Goal: Use online tool/utility

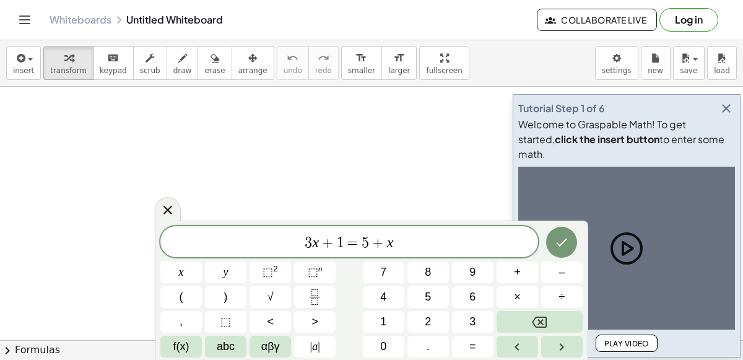
click at [357, 277] on div "3 x + 1 = 5 + x x y ⬚ 2 ⬚ n 7 8 9 + – ( ) √ 4 5 6 × ÷ , ⬚ < > 1 2 3 f(x) abc αβ…" at bounding box center [371, 291] width 422 height 131
click at [446, 238] on span "3 x + 1 = 5 + x ​" at bounding box center [349, 242] width 378 height 17
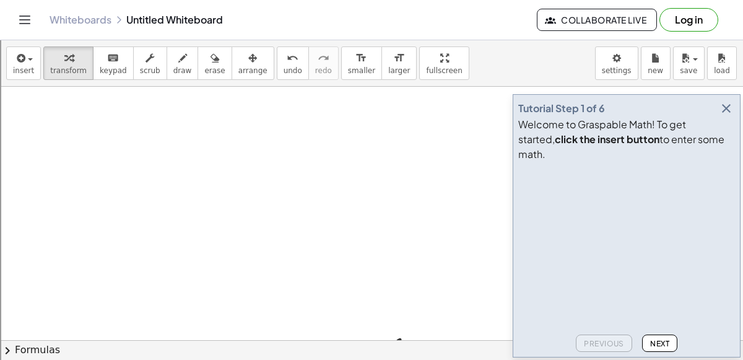
click at [721, 117] on button "button" at bounding box center [725, 108] width 17 height 17
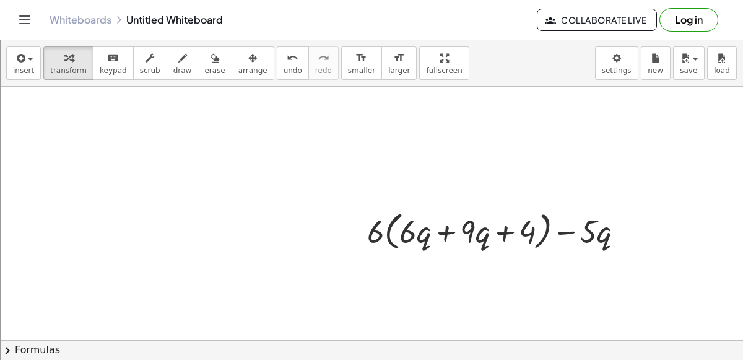
scroll to position [123, 0]
drag, startPoint x: 372, startPoint y: 230, endPoint x: 426, endPoint y: 227, distance: 54.6
click at [426, 227] on div at bounding box center [500, 230] width 279 height 47
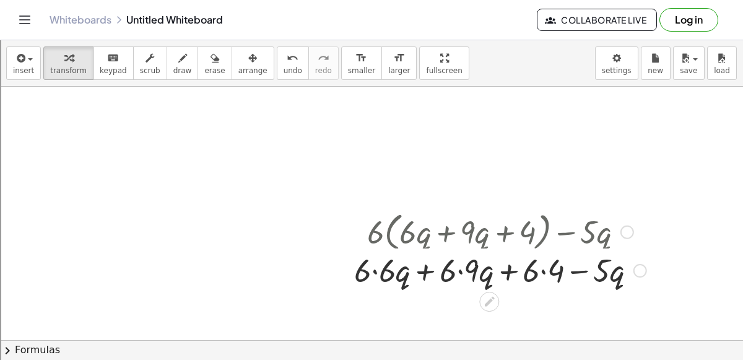
click at [459, 231] on div at bounding box center [500, 230] width 305 height 47
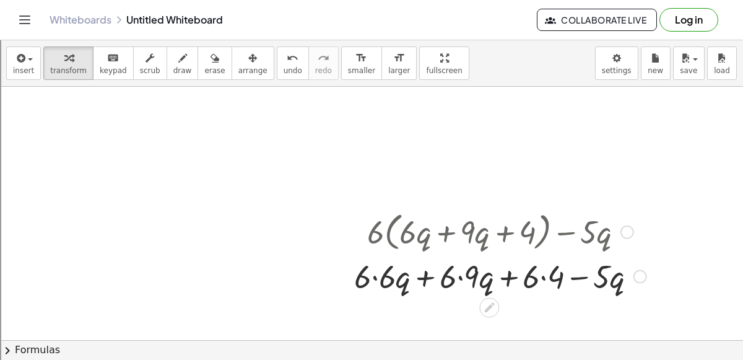
click at [460, 276] on div at bounding box center [500, 275] width 305 height 42
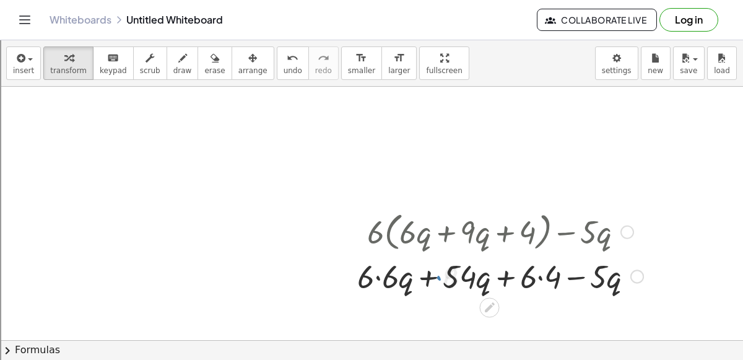
click at [490, 231] on div "+ · 6 · ( + · 6 · q + · 9 · q + 4 ) − · 5 · q + · 6 · q + · 9 · q + 4 − · 5 · q…" at bounding box center [490, 231] width 0 height 0
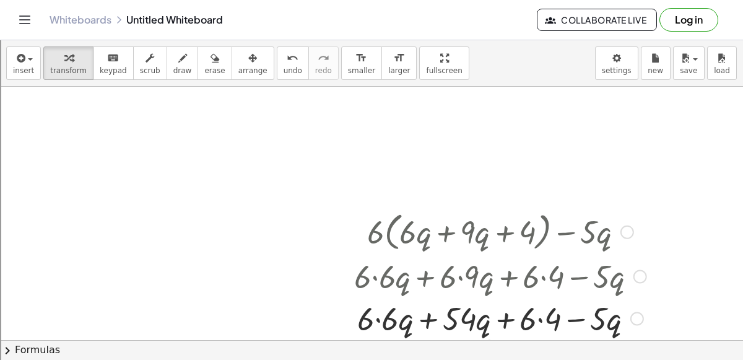
click at [537, 308] on div at bounding box center [500, 317] width 305 height 42
click at [538, 322] on div at bounding box center [500, 317] width 305 height 42
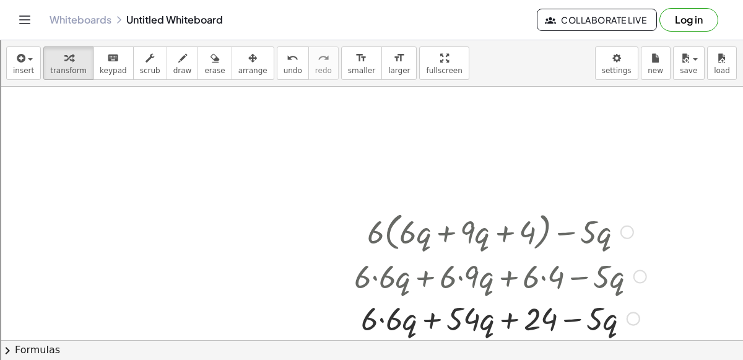
click at [381, 321] on div at bounding box center [500, 317] width 305 height 42
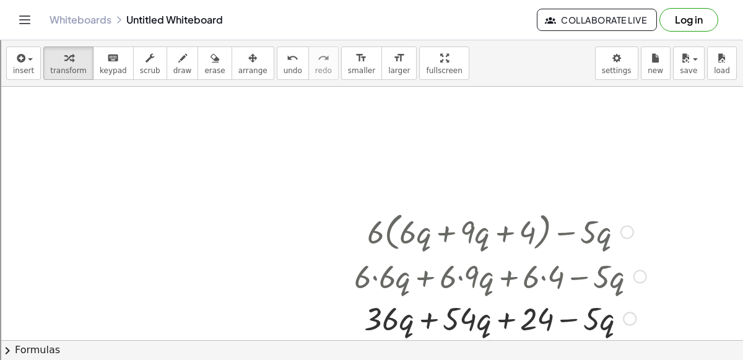
click at [427, 314] on div at bounding box center [500, 317] width 305 height 42
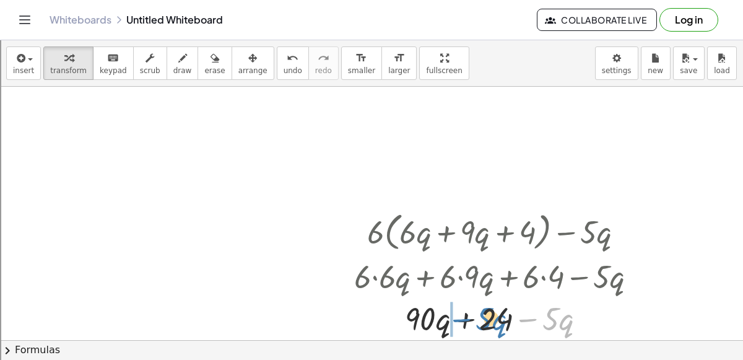
drag, startPoint x: 529, startPoint y: 316, endPoint x: 462, endPoint y: 316, distance: 66.9
click at [462, 316] on div at bounding box center [500, 317] width 305 height 42
click at [467, 318] on div at bounding box center [500, 317] width 305 height 42
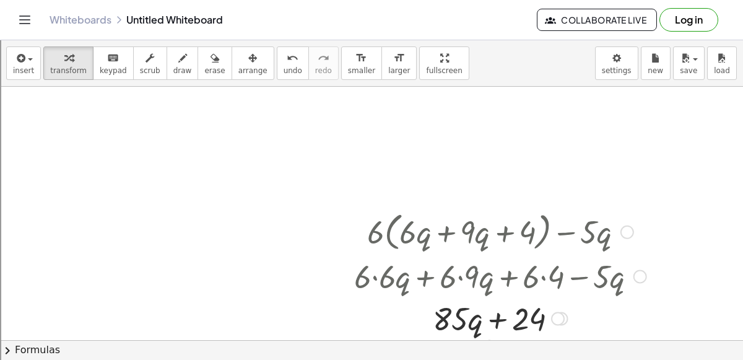
click at [501, 318] on div at bounding box center [500, 317] width 305 height 42
click at [287, 57] on icon "undo" at bounding box center [293, 58] width 12 height 15
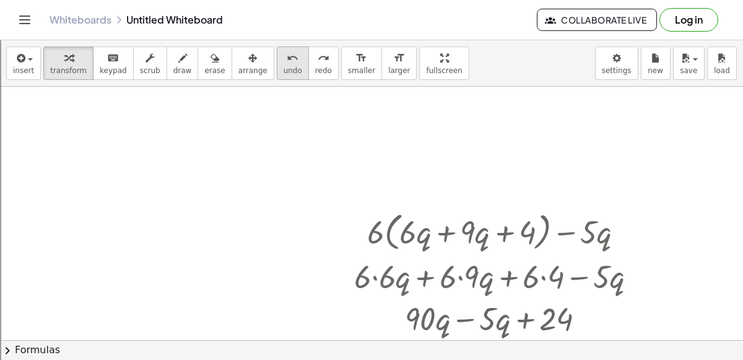
click at [287, 57] on icon "undo" at bounding box center [293, 58] width 12 height 15
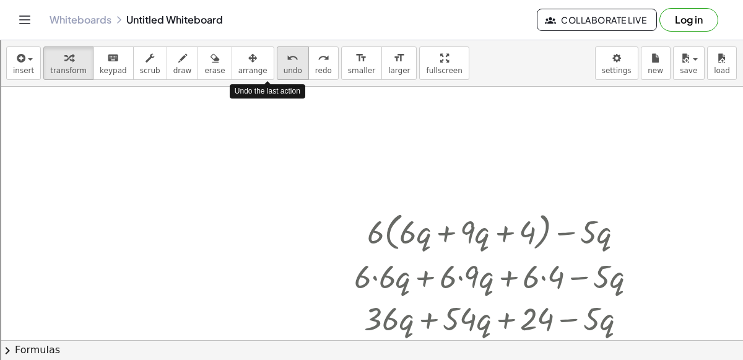
click at [287, 57] on icon "undo" at bounding box center [293, 58] width 12 height 15
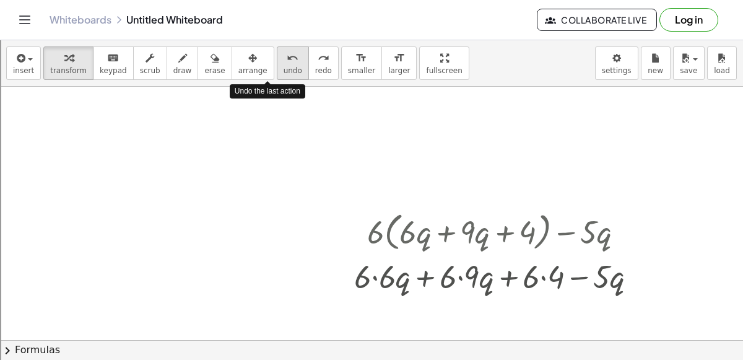
click at [287, 57] on icon "undo" at bounding box center [293, 58] width 12 height 15
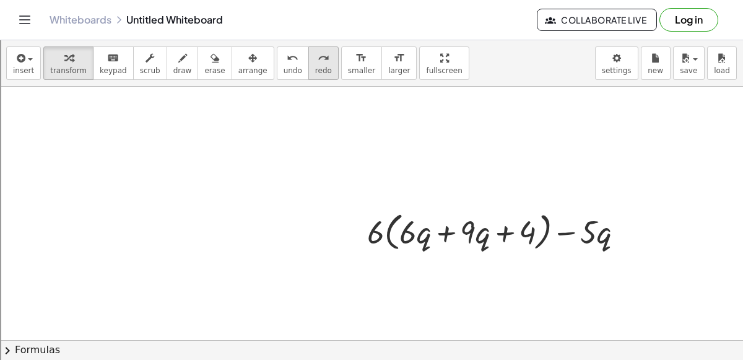
click at [315, 59] on div "redo" at bounding box center [323, 57] width 17 height 15
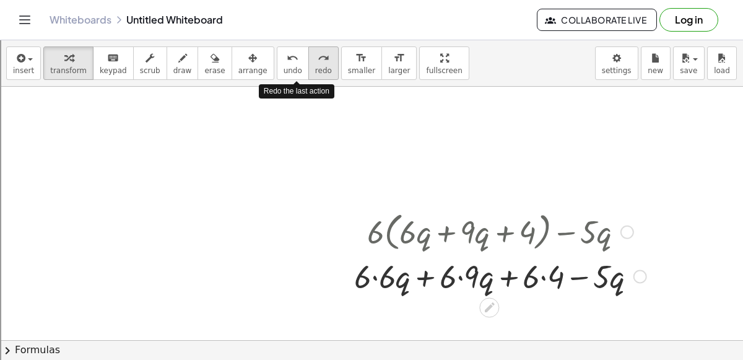
click at [315, 59] on div "redo" at bounding box center [323, 57] width 17 height 15
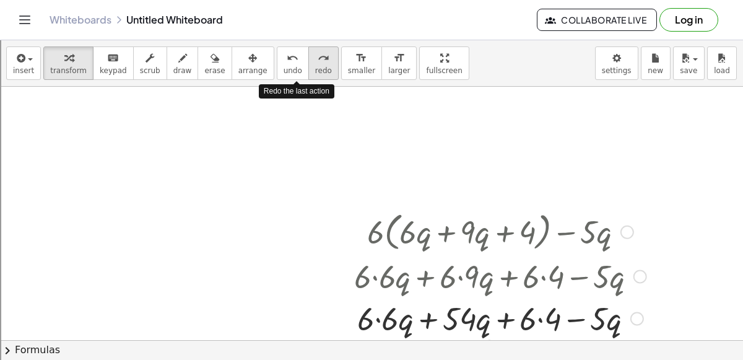
click at [315, 59] on div "redo" at bounding box center [323, 57] width 17 height 15
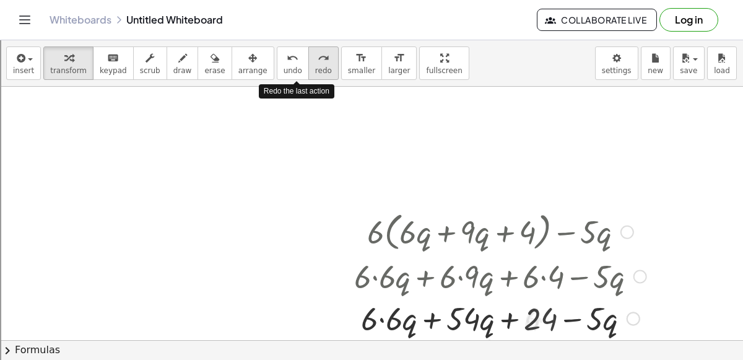
click at [315, 59] on div "redo" at bounding box center [323, 57] width 17 height 15
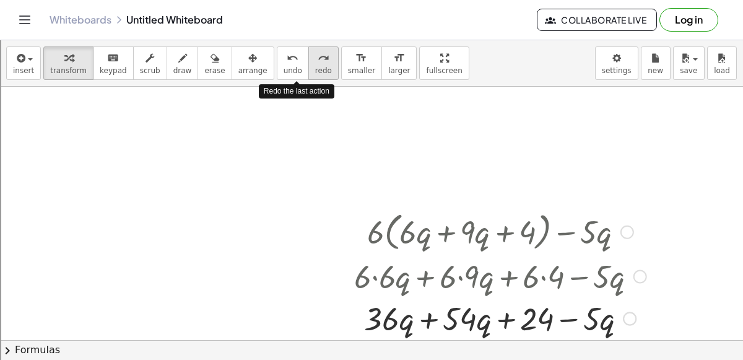
click at [318, 59] on icon "redo" at bounding box center [324, 58] width 12 height 15
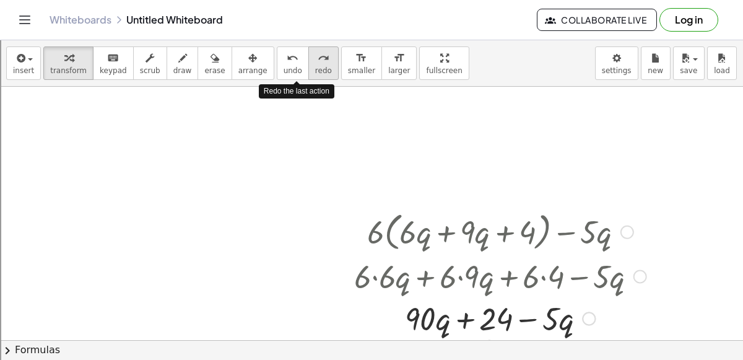
click at [318, 59] on icon "redo" at bounding box center [324, 58] width 12 height 15
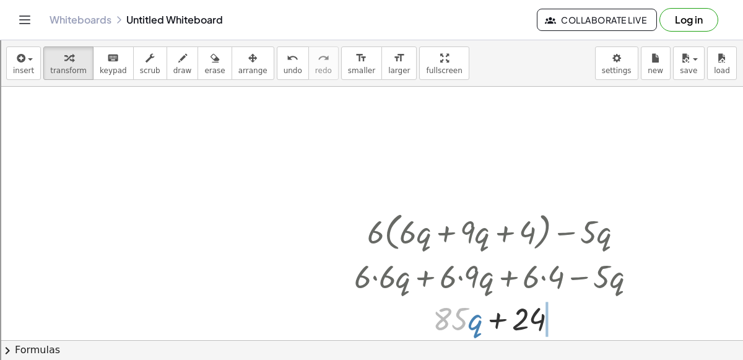
drag, startPoint x: 448, startPoint y: 304, endPoint x: 523, endPoint y: 340, distance: 83.3
click at [523, 340] on div "insert select one: Math Expression Function Text Youtube Video Graphing Geometr…" at bounding box center [371, 199] width 743 height 319
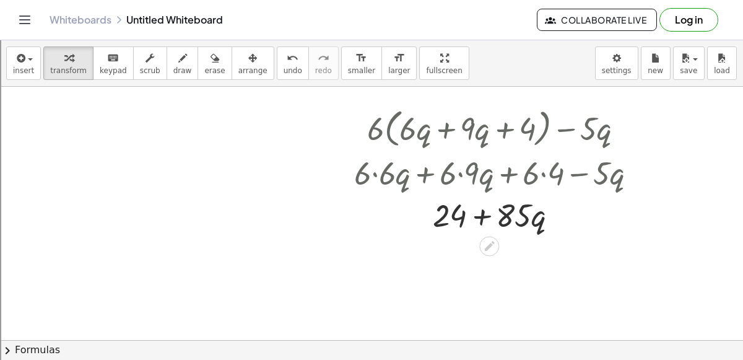
scroll to position [230, 0]
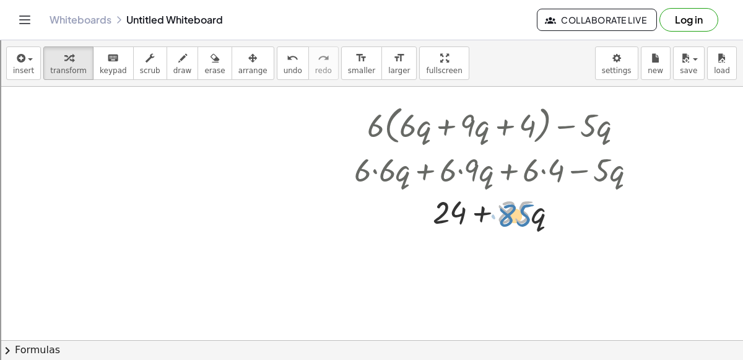
click at [513, 214] on div at bounding box center [500, 210] width 305 height 42
drag, startPoint x: 535, startPoint y: 221, endPoint x: 532, endPoint y: 231, distance: 10.4
click at [532, 231] on div "+ · 6 · ( + · 6 · q + · 9 · q + 4 ) − · 5 · q + · 6 · 6 · q + · 6 · 9 · q + · 6…" at bounding box center [495, 166] width 320 height 137
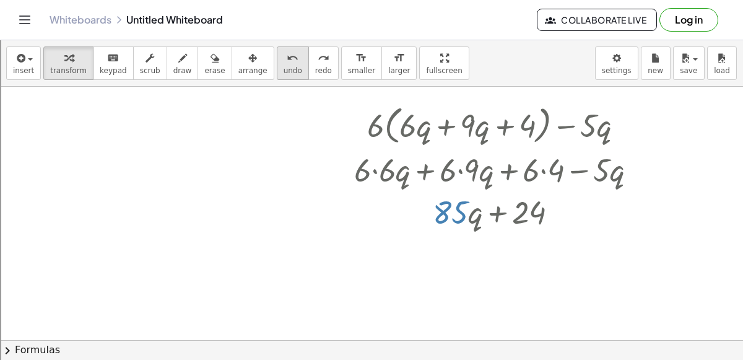
click at [277, 76] on button "undo undo" at bounding box center [293, 62] width 32 height 33
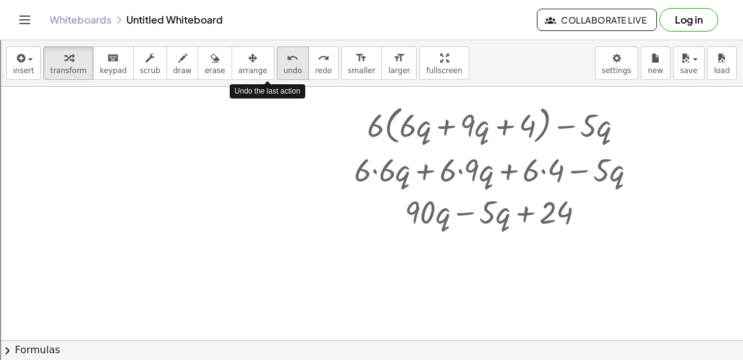
click at [277, 76] on button "undo undo" at bounding box center [293, 62] width 32 height 33
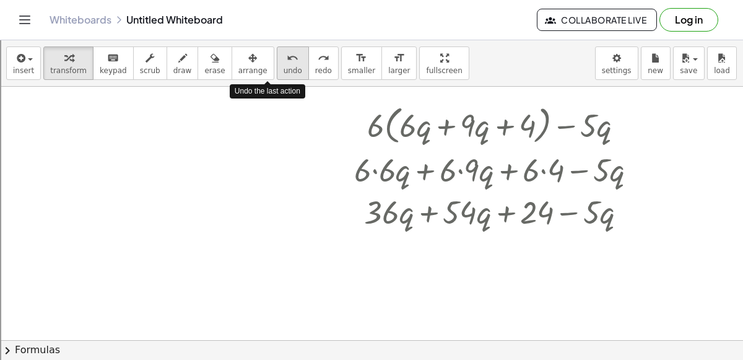
click at [277, 76] on button "undo undo" at bounding box center [293, 62] width 32 height 33
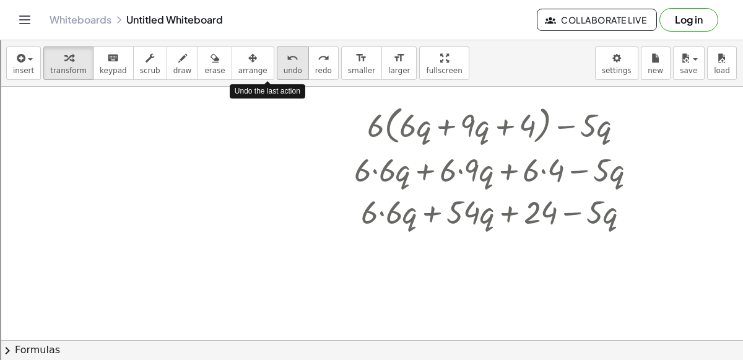
click at [277, 76] on button "undo undo" at bounding box center [293, 62] width 32 height 33
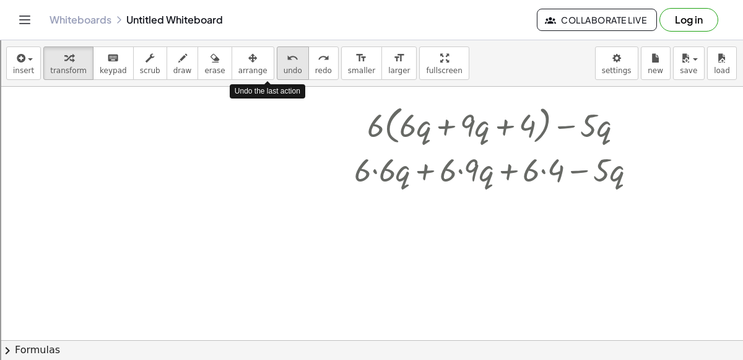
click at [277, 76] on button "undo undo" at bounding box center [293, 62] width 32 height 33
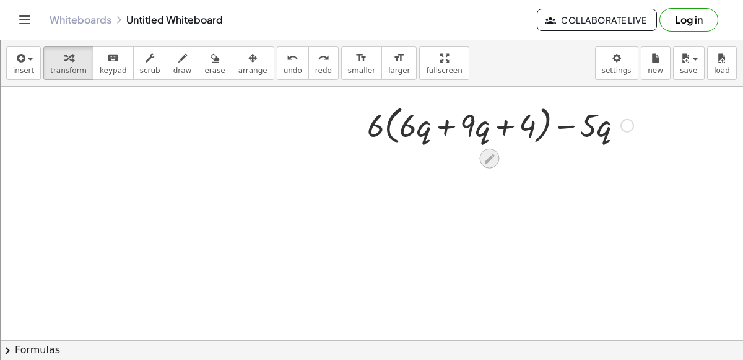
click at [488, 160] on icon at bounding box center [490, 159] width 10 height 10
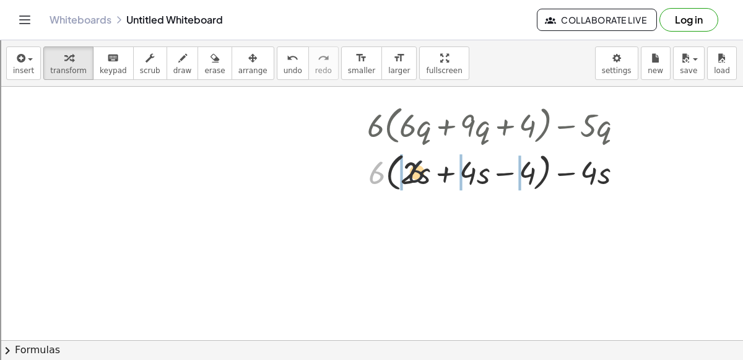
drag, startPoint x: 379, startPoint y: 171, endPoint x: 467, endPoint y: 170, distance: 87.3
click at [467, 170] on div at bounding box center [500, 170] width 279 height 47
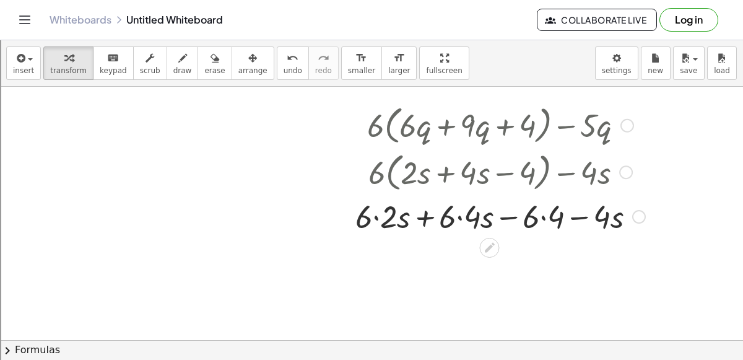
click at [546, 219] on div at bounding box center [500, 215] width 302 height 42
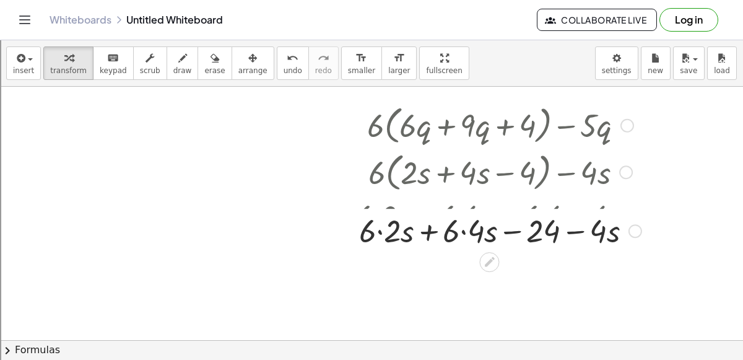
click at [465, 220] on div at bounding box center [500, 215] width 302 height 42
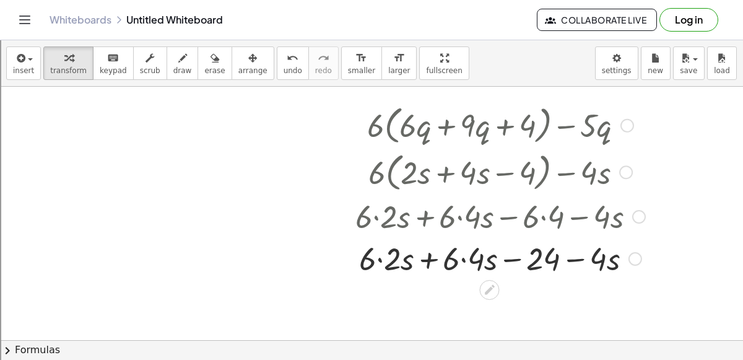
click at [463, 259] on div at bounding box center [500, 257] width 302 height 42
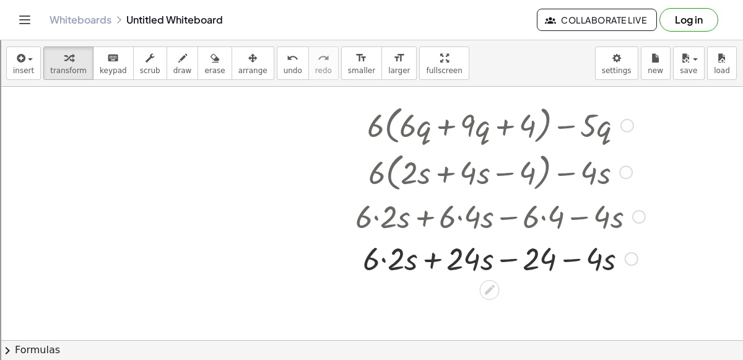
click at [383, 261] on div at bounding box center [500, 257] width 302 height 42
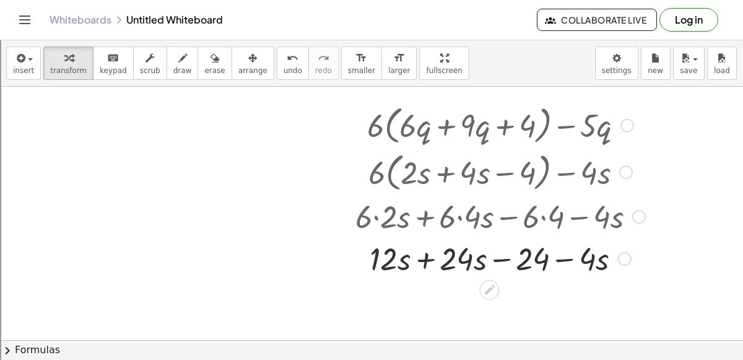
click at [427, 265] on div at bounding box center [500, 257] width 302 height 42
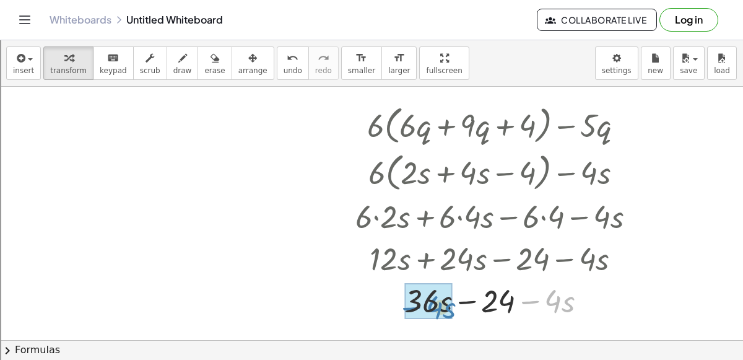
drag, startPoint x: 531, startPoint y: 253, endPoint x: 415, endPoint y: 254, distance: 115.8
click at [489, 125] on div "+ · 6 · ( + · 6 · q + · 9 · q + 4 ) − · 5 · q + · 6 · ( + · 2 · s + · 4 · s − 4…" at bounding box center [489, 125] width 0 height 0
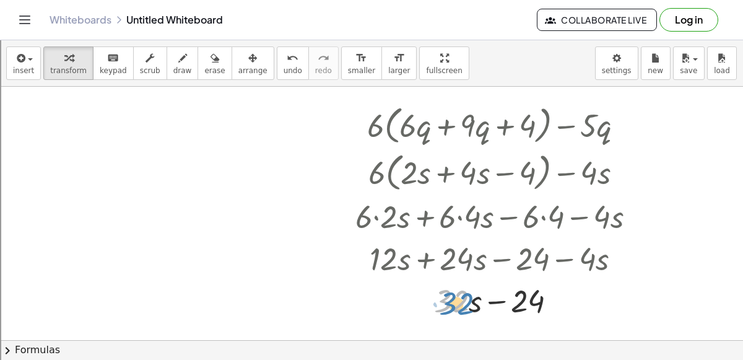
click at [448, 301] on div at bounding box center [500, 300] width 302 height 42
drag, startPoint x: 473, startPoint y: 303, endPoint x: 487, endPoint y: 307, distance: 14.7
click at [487, 307] on div at bounding box center [500, 300] width 302 height 42
drag, startPoint x: 449, startPoint y: 295, endPoint x: 526, endPoint y: 316, distance: 79.8
click at [527, 300] on div at bounding box center [500, 299] width 302 height 47
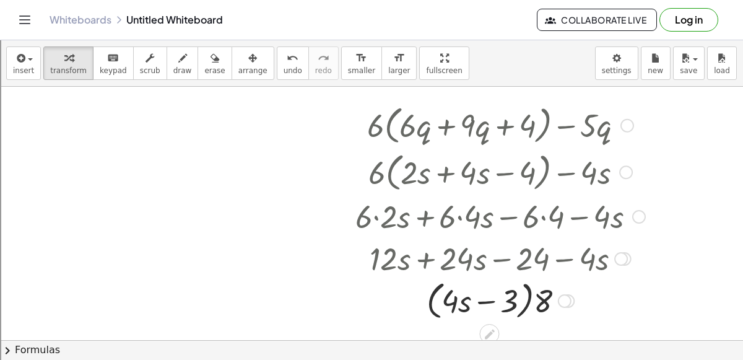
click at [527, 300] on div at bounding box center [500, 299] width 302 height 47
drag, startPoint x: 543, startPoint y: 298, endPoint x: 507, endPoint y: 297, distance: 36.5
click at [507, 297] on div at bounding box center [500, 299] width 302 height 47
drag, startPoint x: 464, startPoint y: 305, endPoint x: 434, endPoint y: 300, distance: 30.8
click at [526, 300] on div at bounding box center [500, 300] width 302 height 42
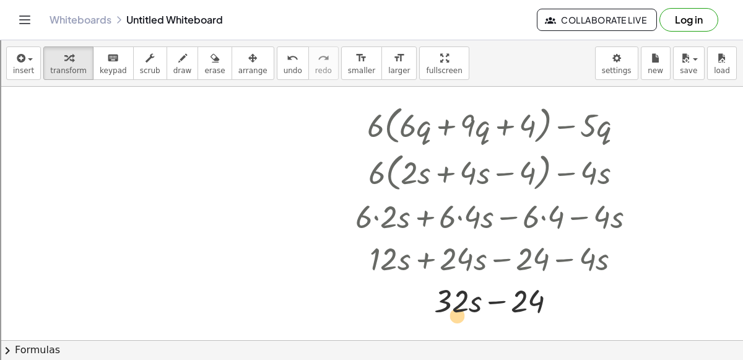
drag, startPoint x: 452, startPoint y: 303, endPoint x: 454, endPoint y: 311, distance: 8.3
click at [454, 311] on div at bounding box center [500, 300] width 302 height 42
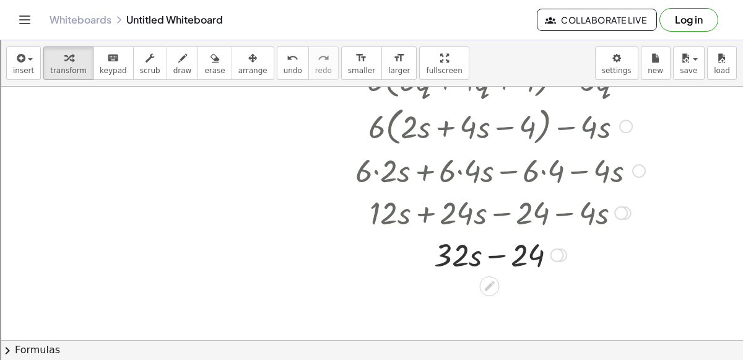
scroll to position [282, 0]
